Goal: Communication & Community: Answer question/provide support

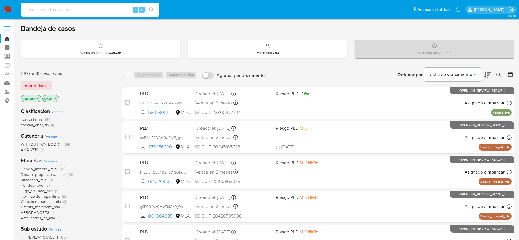
click at [82, 6] on input at bounding box center [90, 9] width 138 height 7
paste input "06YW10aQhYhOvX285A3E9XJM"
type input "06YW10aQhYhOvX285A3E9XJM"
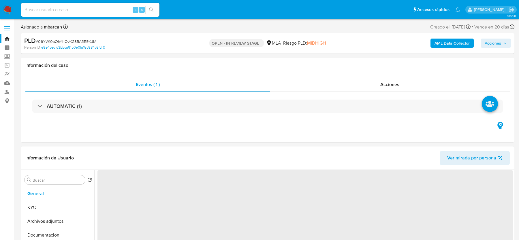
select select "10"
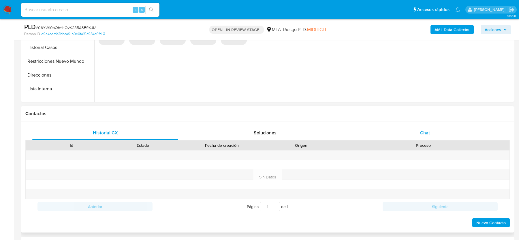
click at [431, 137] on div "Chat" at bounding box center [425, 133] width 146 height 14
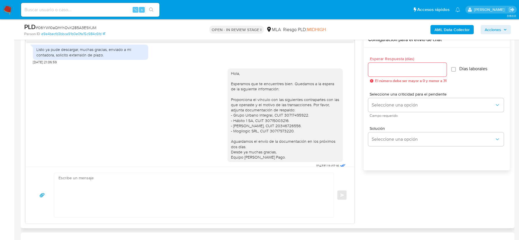
scroll to position [139, 0]
drag, startPoint x: 296, startPoint y: 99, endPoint x: 294, endPoint y: 133, distance: 34.6
click at [294, 133] on div "Hola, Esperamos que te encuentres bien. Quedamos a la espera de la siguiente in…" at bounding box center [285, 116] width 108 height 89
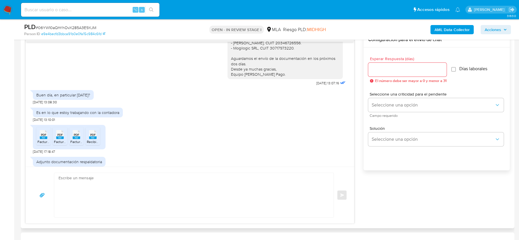
scroll to position [231, 0]
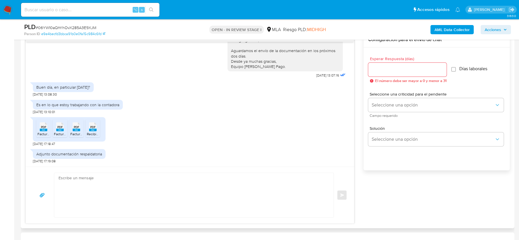
click at [46, 133] on span "Factura Mogilogic.pdf" at bounding box center [53, 134] width 33 height 5
click at [64, 133] on span "Factura Habito 1.pdf" at bounding box center [69, 134] width 31 height 5
click at [76, 133] on span "Factura Grupo Integral Urbano.pdf" at bounding box center [96, 134] width 53 height 5
click at [93, 132] on span "Recibio Julio Devolucion prestamo.pdf" at bounding box center [117, 134] width 61 height 5
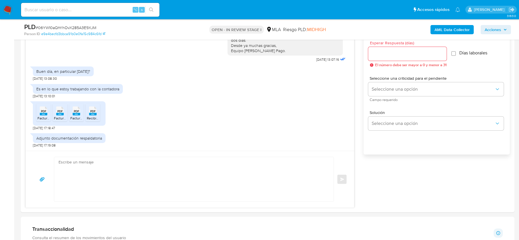
click at [54, 25] on span "# 06YW10aQhYhOvX285A3E9XJM" at bounding box center [66, 28] width 61 height 6
copy span "06YW10aQhYhOvX285A3E9XJM"
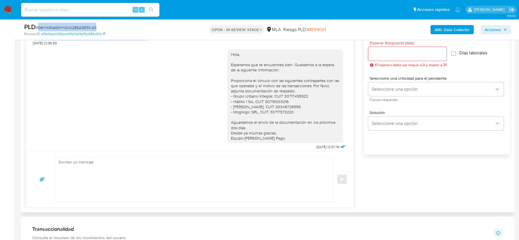
scroll to position [136, 0]
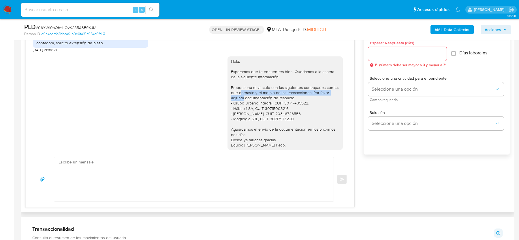
drag, startPoint x: 241, startPoint y: 90, endPoint x: 244, endPoint y: 97, distance: 8.0
click at [244, 97] on div "Hola, Esperamos que te encuentres bien. Quedamos a la espera de la siguiente in…" at bounding box center [285, 103] width 108 height 89
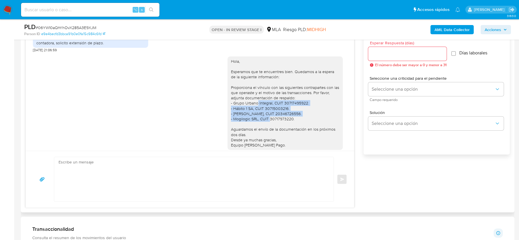
drag, startPoint x: 259, startPoint y: 104, endPoint x: 259, endPoint y: 118, distance: 13.8
click at [259, 118] on div "Hola, Esperamos que te encuentres bien. Quedamos a la espera de la siguiente in…" at bounding box center [285, 103] width 108 height 89
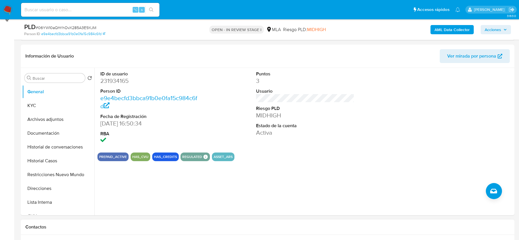
scroll to position [65, 0]
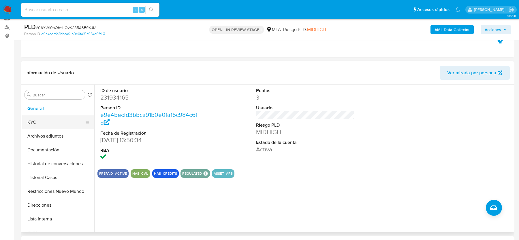
click at [45, 122] on button "KYC" at bounding box center [55, 123] width 67 height 14
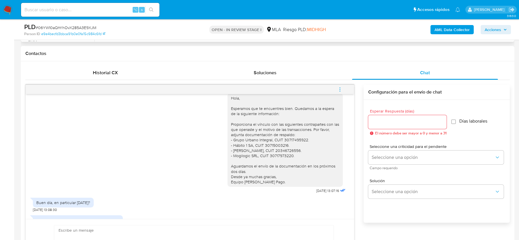
scroll to position [164, 0]
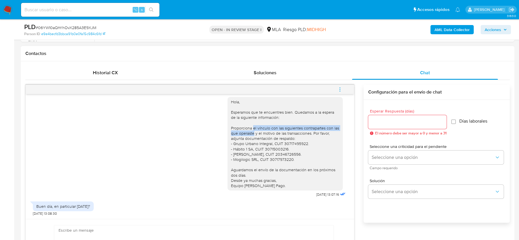
drag, startPoint x: 253, startPoint y: 128, endPoint x: 254, endPoint y: 131, distance: 3.8
click at [254, 131] on div "Hola, Esperamos que te encuentres bien. Quedamos a la espera de la siguiente in…" at bounding box center [285, 143] width 108 height 89
copy div "el vínculo con las siguientes contrapartes con las que operaste"
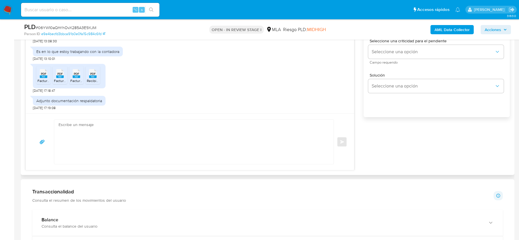
scroll to position [363, 0]
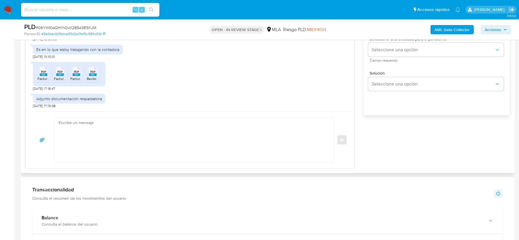
click at [157, 139] on textarea at bounding box center [193, 140] width 268 height 44
paste textarea "Estimado, Gracias por tu respuesta. Confirmamos la recepción de la documentació…"
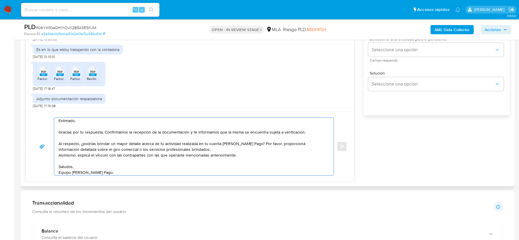
scroll to position [0, 0]
click at [203, 152] on textarea "Estimado, Gracias por tu respuesta. Confirmamos la recepción de la documentació…" at bounding box center [193, 147] width 268 height 58
click at [182, 155] on textarea "Estimado, Gracias por tu respuesta. Confirmamos la recepción de la documentació…" at bounding box center [193, 147] width 268 height 58
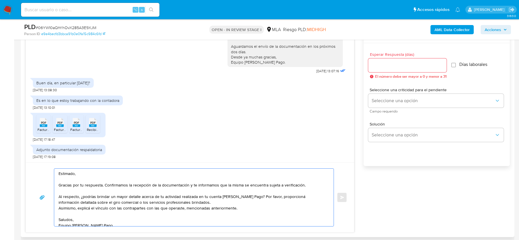
scroll to position [309, 0]
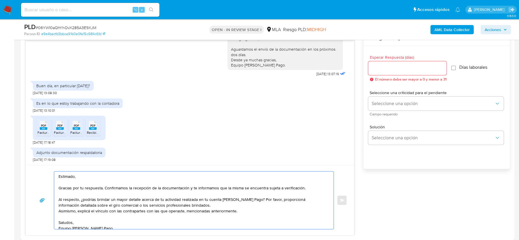
type textarea "Estimado, Gracias por tu respuesta. Confirmamos la recepción de la documentació…"
click at [388, 69] on input "Esperar Respuesta (días)" at bounding box center [407, 68] width 78 height 7
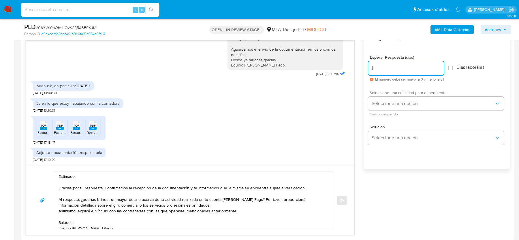
type input "1"
click at [386, 93] on span "Seleccione una criticidad para el pendiente" at bounding box center [438, 93] width 136 height 4
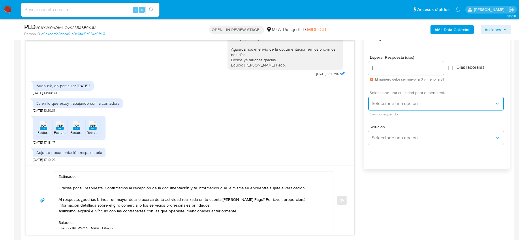
click at [386, 106] on button "Seleccione una opción" at bounding box center [436, 104] width 136 height 14
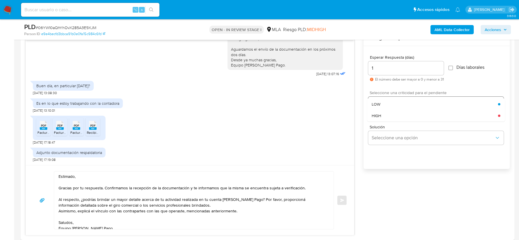
click at [386, 120] on div "HIGH" at bounding box center [435, 116] width 126 height 12
click at [343, 199] on span "Enviar" at bounding box center [342, 200] width 4 height 3
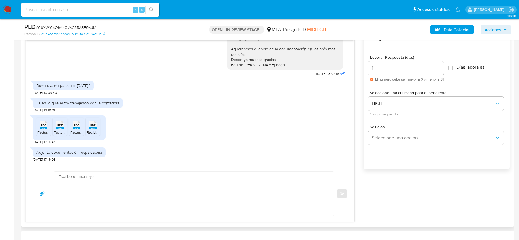
scroll to position [326, 0]
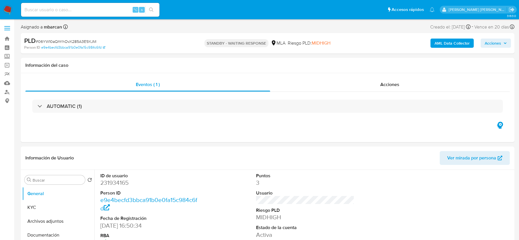
select select "10"
click at [59, 10] on input at bounding box center [90, 9] width 138 height 7
paste input "bihxdhJEsGJnYtMs46aSWzAF"
type input "bihxdhJEsGJnYtMs46aSWzAF"
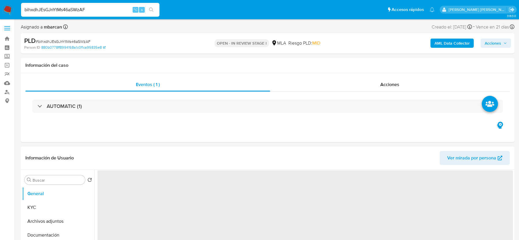
select select "10"
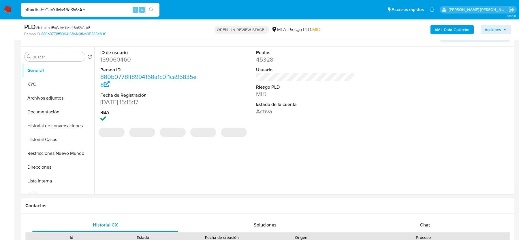
scroll to position [195, 0]
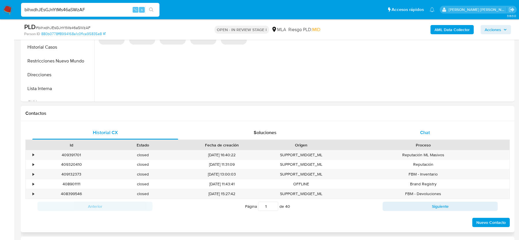
click at [424, 127] on div "Chat" at bounding box center [425, 133] width 146 height 14
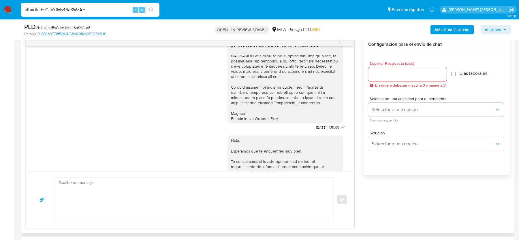
scroll to position [87, 0]
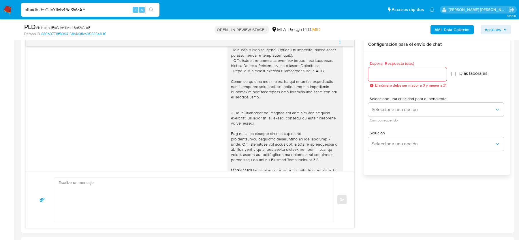
click at [49, 8] on input "bihxdhJEsGJnYtMs46aSWzAF" at bounding box center [90, 9] width 138 height 7
paste input "KPcNIvuWCbCEiCjglC74UG5f"
type input "KPcNIvuWCbCEiCjglC74UG5f"
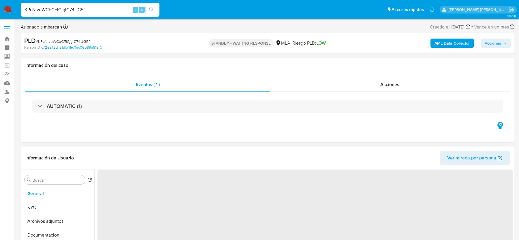
select select "10"
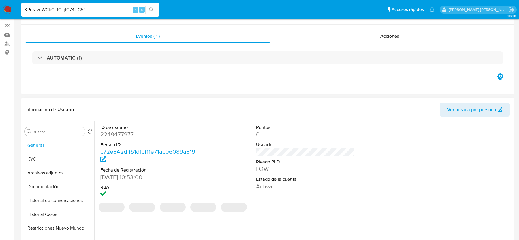
scroll to position [185, 0]
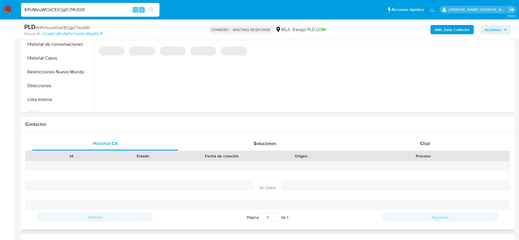
click at [428, 153] on div "Proceso" at bounding box center [423, 156] width 165 height 6
click at [428, 142] on span "Chat" at bounding box center [425, 143] width 10 height 7
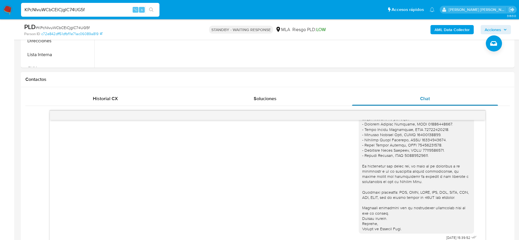
scroll to position [274, 0]
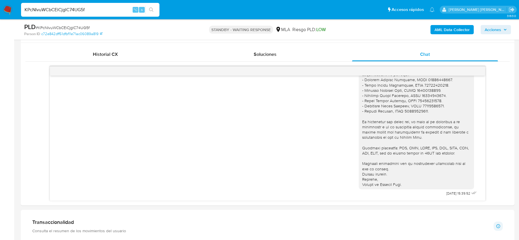
click at [74, 27] on span "# KPcNIvuWCbCEiCjglC74UG5f" at bounding box center [63, 28] width 54 height 6
copy span "KPcNIvuWCbCEiCjglC74UG5f"
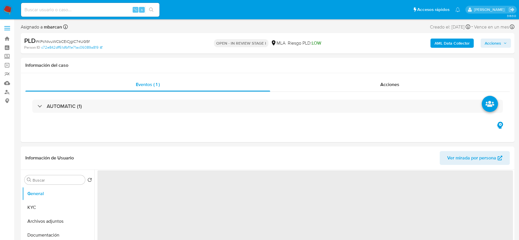
select select "10"
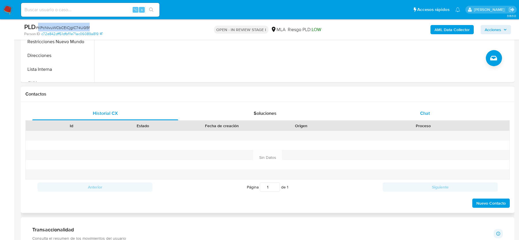
click at [410, 116] on div "Chat" at bounding box center [425, 114] width 146 height 14
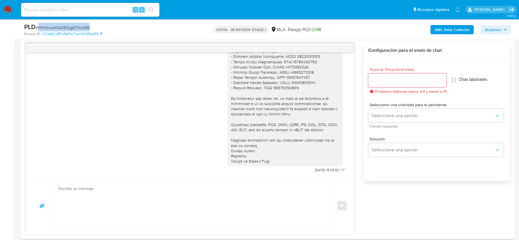
scroll to position [274, 0]
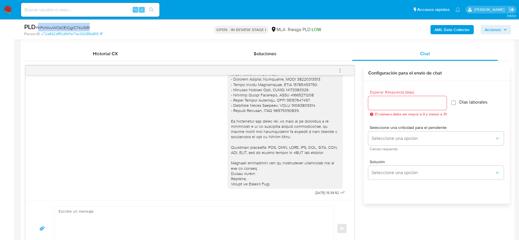
click at [338, 69] on icon "menu-action" at bounding box center [339, 70] width 5 height 5
click at [281, 58] on li "Cerrar conversación" at bounding box center [301, 59] width 59 height 10
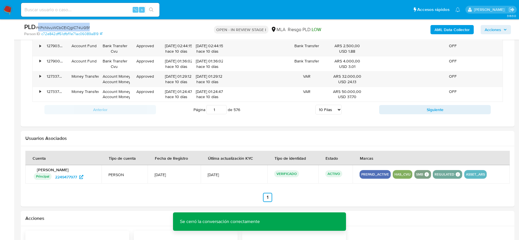
scroll to position [879, 0]
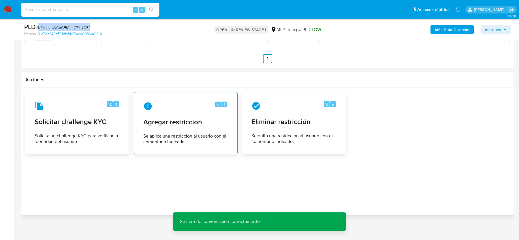
click at [185, 147] on div "⌥ 4 Agregar restricción Se aplica una restricción al usuario con el comentario …" at bounding box center [186, 123] width 104 height 62
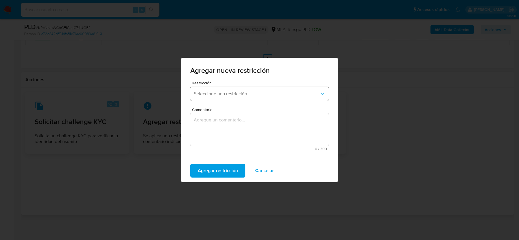
click at [219, 99] on button "Seleccione una restricción" at bounding box center [259, 94] width 138 height 14
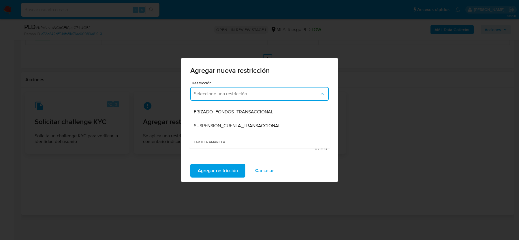
scroll to position [71, 0]
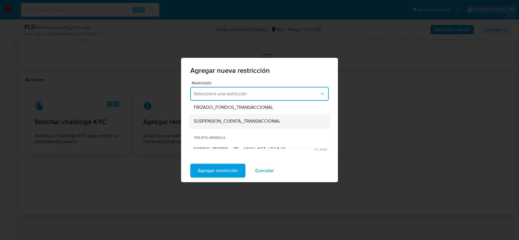
click at [214, 122] on span "SUSPENSION_CUENTA_TRANSACCIONAL" at bounding box center [237, 121] width 87 height 6
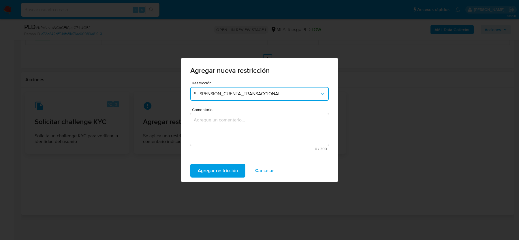
click at [276, 138] on textarea "Comentario" at bounding box center [259, 129] width 138 height 33
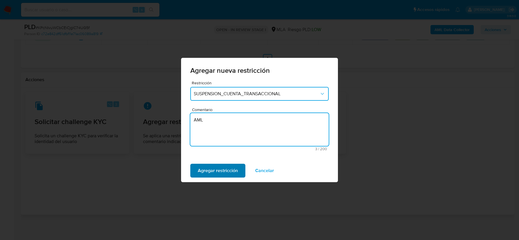
type textarea "AML"
click at [229, 168] on span "Agregar restricción" at bounding box center [218, 171] width 40 height 13
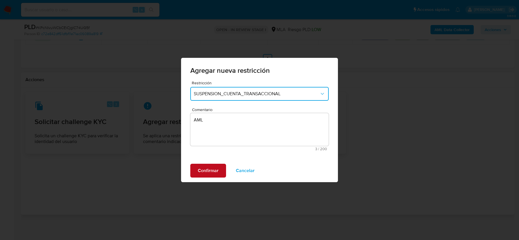
click at [217, 171] on span "Confirmar" at bounding box center [208, 171] width 21 height 13
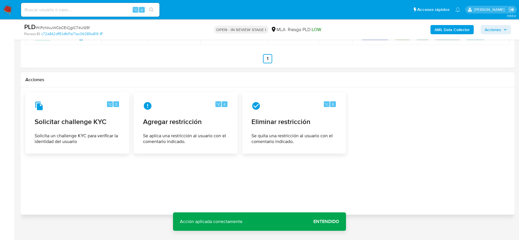
click at [325, 222] on span "Entendido" at bounding box center [326, 222] width 26 height 0
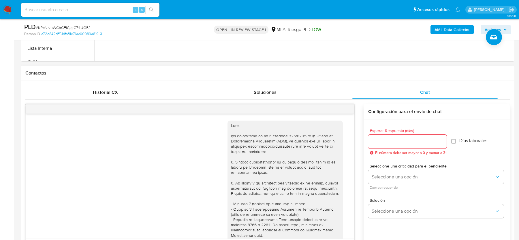
scroll to position [111, 0]
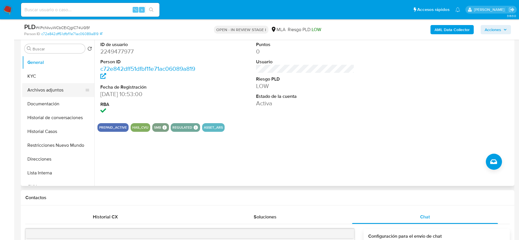
click at [54, 85] on button "Archivos adjuntos" at bounding box center [55, 90] width 67 height 14
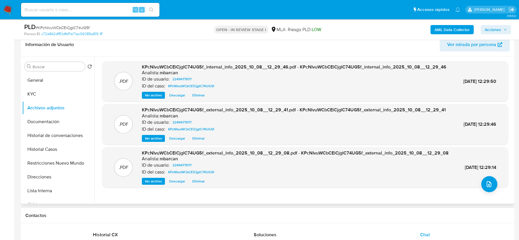
scroll to position [0, 0]
click at [479, 185] on div ".PDF KPcNIvuWCbCEiCjglC74UG5f_external_info_2025_10_08__12_29_08.pdf - KPcNIvuW…" at bounding box center [305, 167] width 400 height 35
click at [489, 188] on button "upload-file" at bounding box center [489, 184] width 16 height 16
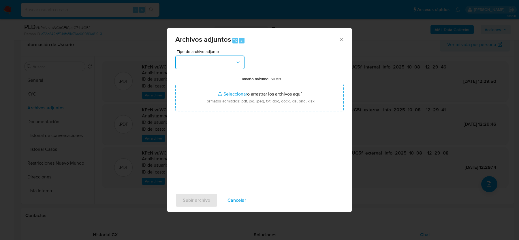
drag, startPoint x: 234, startPoint y: 59, endPoint x: 233, endPoint y: 64, distance: 4.9
click at [233, 59] on button "button" at bounding box center [209, 63] width 69 height 14
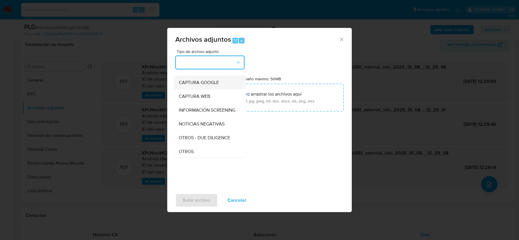
scroll to position [39, 0]
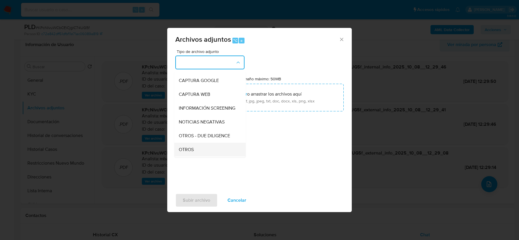
click at [197, 143] on div "OTROS" at bounding box center [208, 150] width 59 height 14
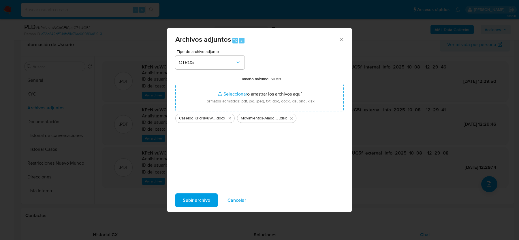
click at [208, 178] on div "Tipo de archivo adjunto OTROS Tamaño máximo: 50MB Seleccionar archivos Seleccio…" at bounding box center [259, 118] width 168 height 136
click at [202, 197] on span "Subir archivo" at bounding box center [196, 200] width 27 height 13
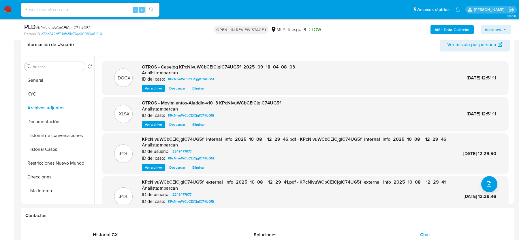
scroll to position [86, 0]
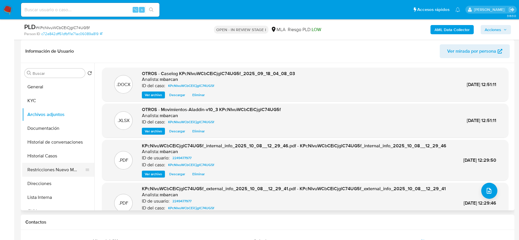
click at [42, 173] on button "Restricciones Nuevo Mundo" at bounding box center [55, 170] width 67 height 14
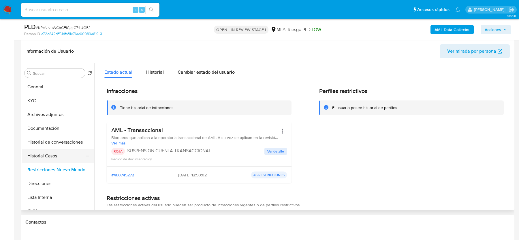
click at [43, 154] on button "Historial Casos" at bounding box center [55, 156] width 67 height 14
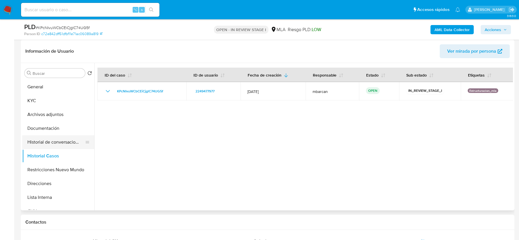
click at [50, 140] on button "Historial de conversaciones" at bounding box center [55, 143] width 67 height 14
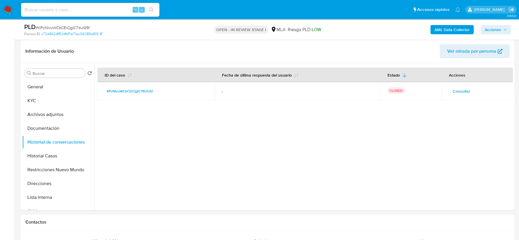
click at [492, 27] on span "Acciones" at bounding box center [493, 29] width 16 height 9
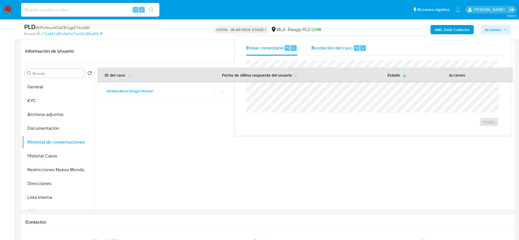
click at [311, 44] on button "Resolución del caso ⌥ r" at bounding box center [338, 48] width 69 height 15
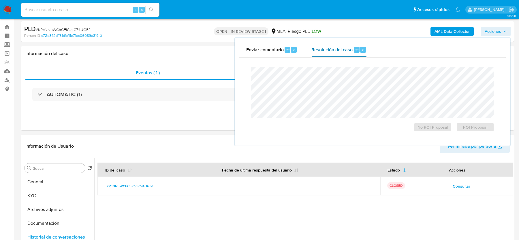
scroll to position [0, 0]
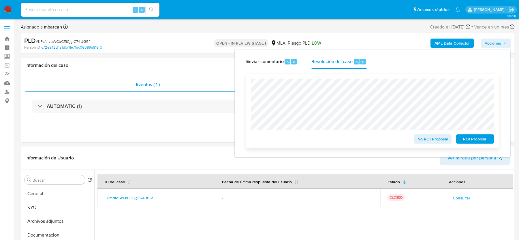
click at [470, 141] on span "ROI Proposal" at bounding box center [475, 139] width 30 height 8
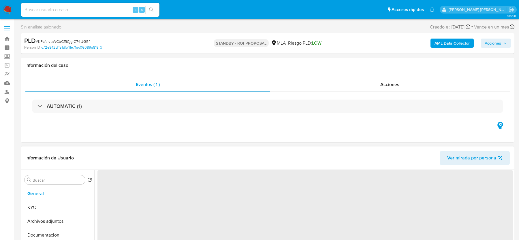
select select "10"
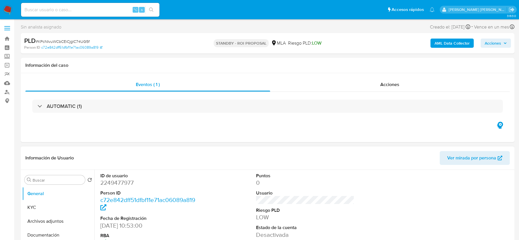
click at [11, 11] on img at bounding box center [8, 10] width 10 height 10
